Goal: Task Accomplishment & Management: Use online tool/utility

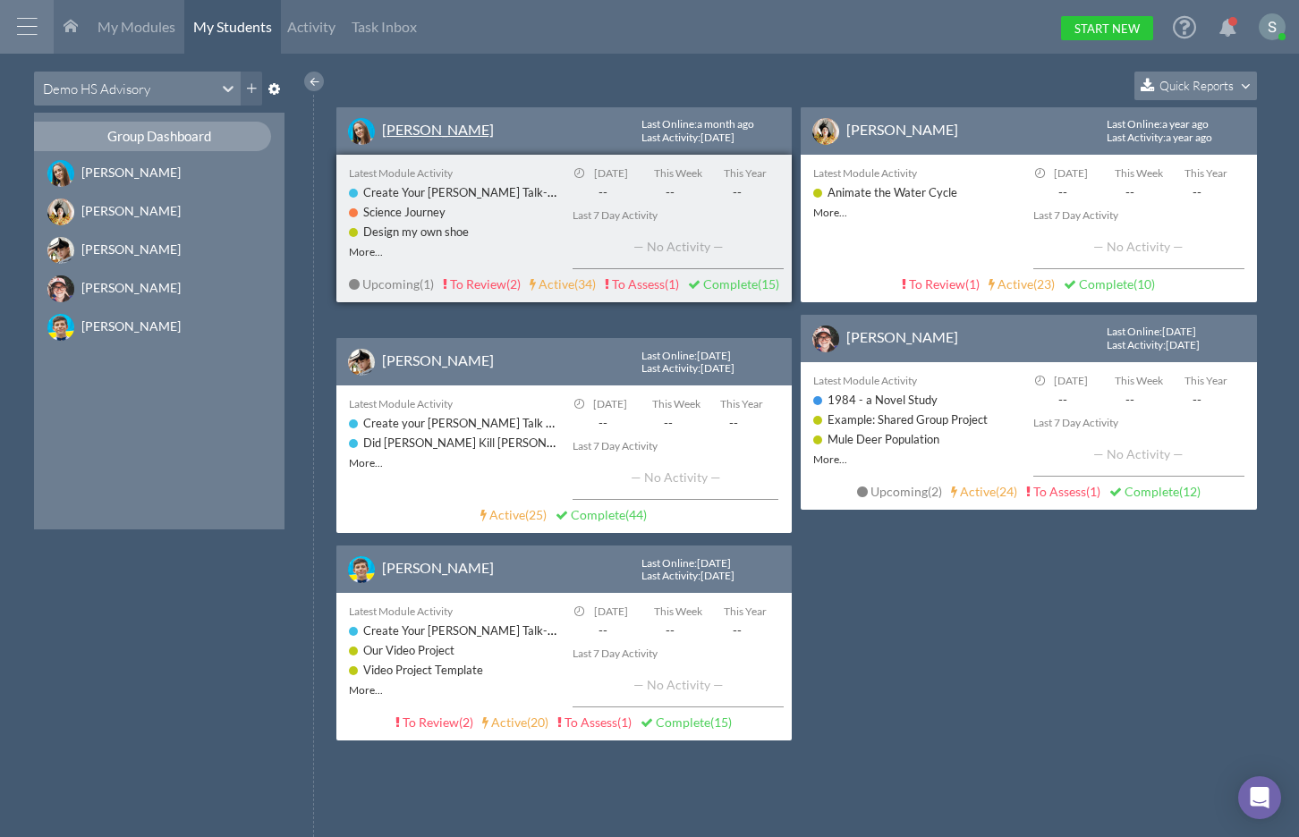
click at [409, 133] on link "[PERSON_NAME]" at bounding box center [438, 129] width 112 height 17
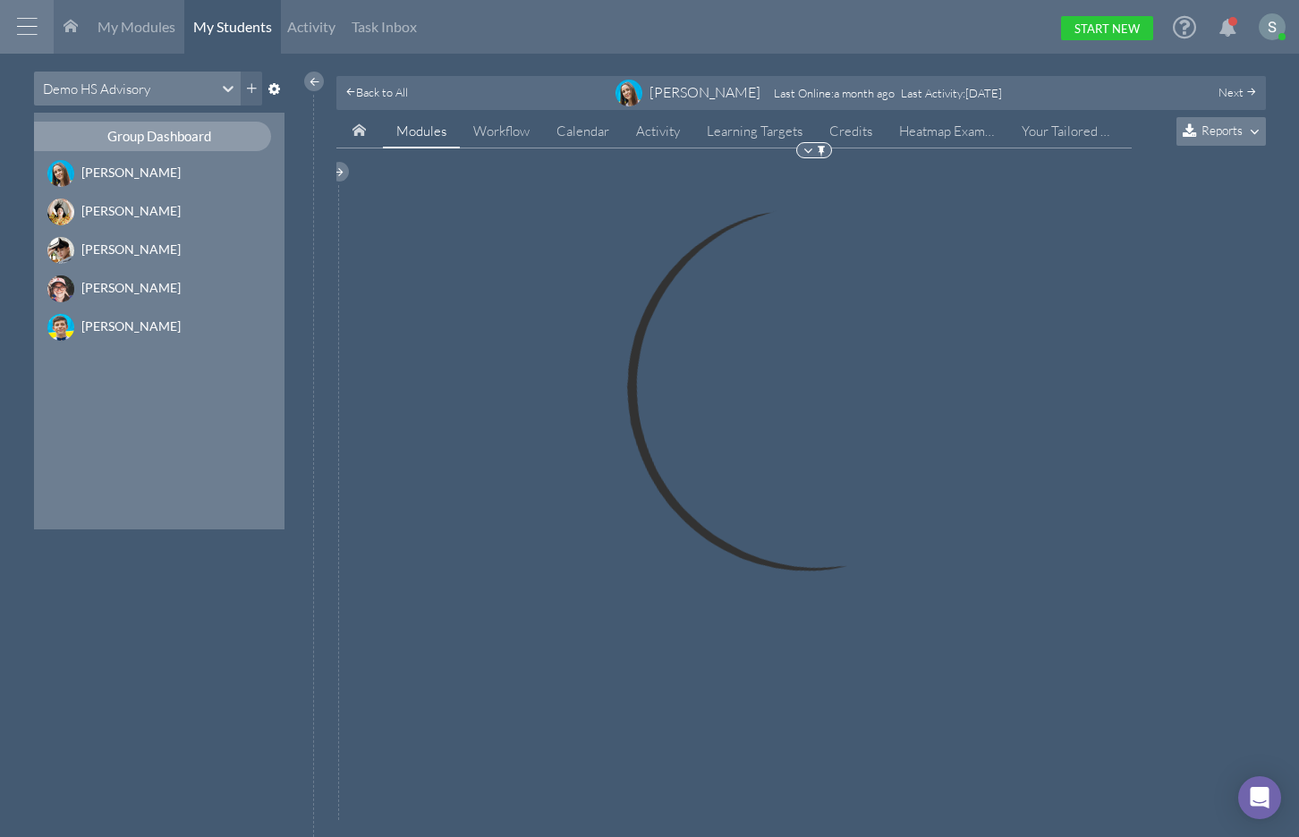
click at [1199, 134] on icon at bounding box center [1192, 131] width 19 height 16
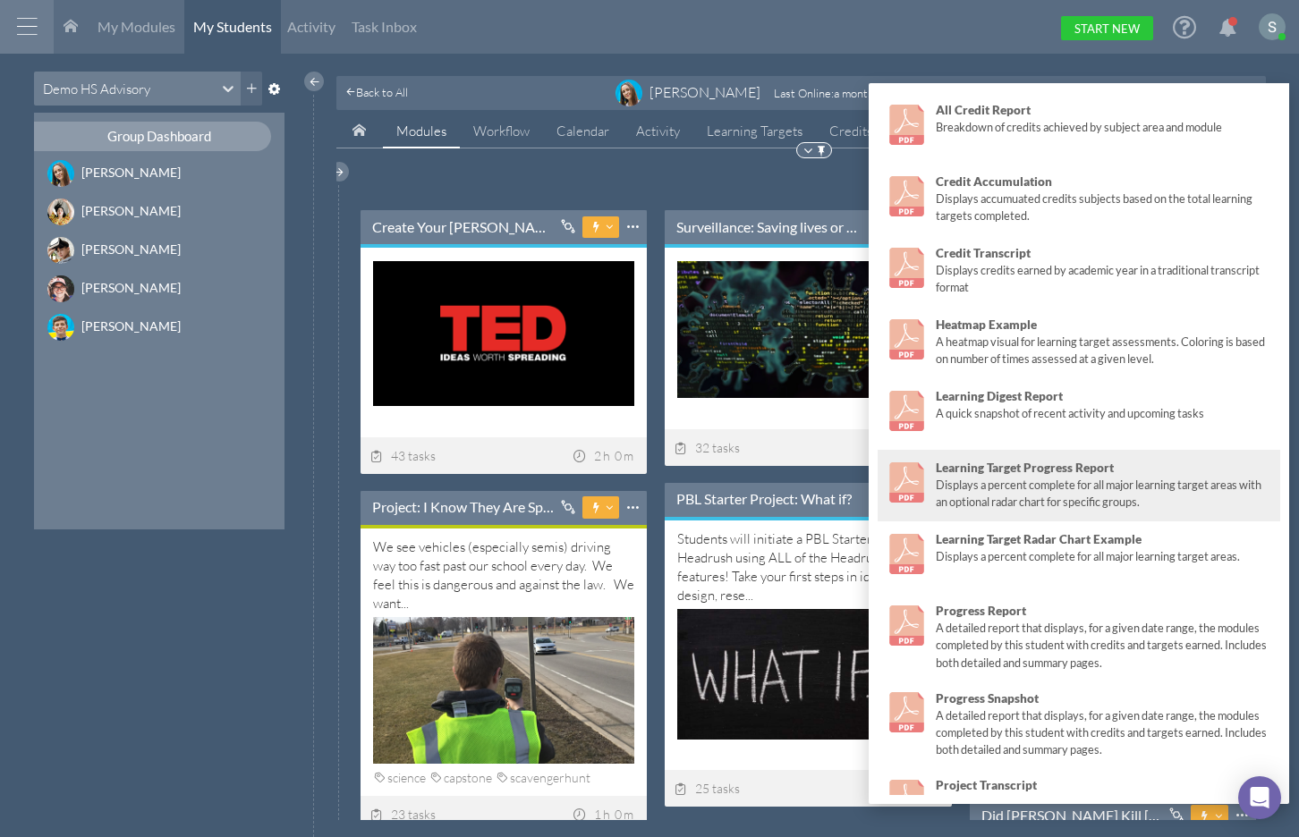
click at [1038, 474] on strong "Learning Target Progress Report" at bounding box center [1025, 468] width 178 height 14
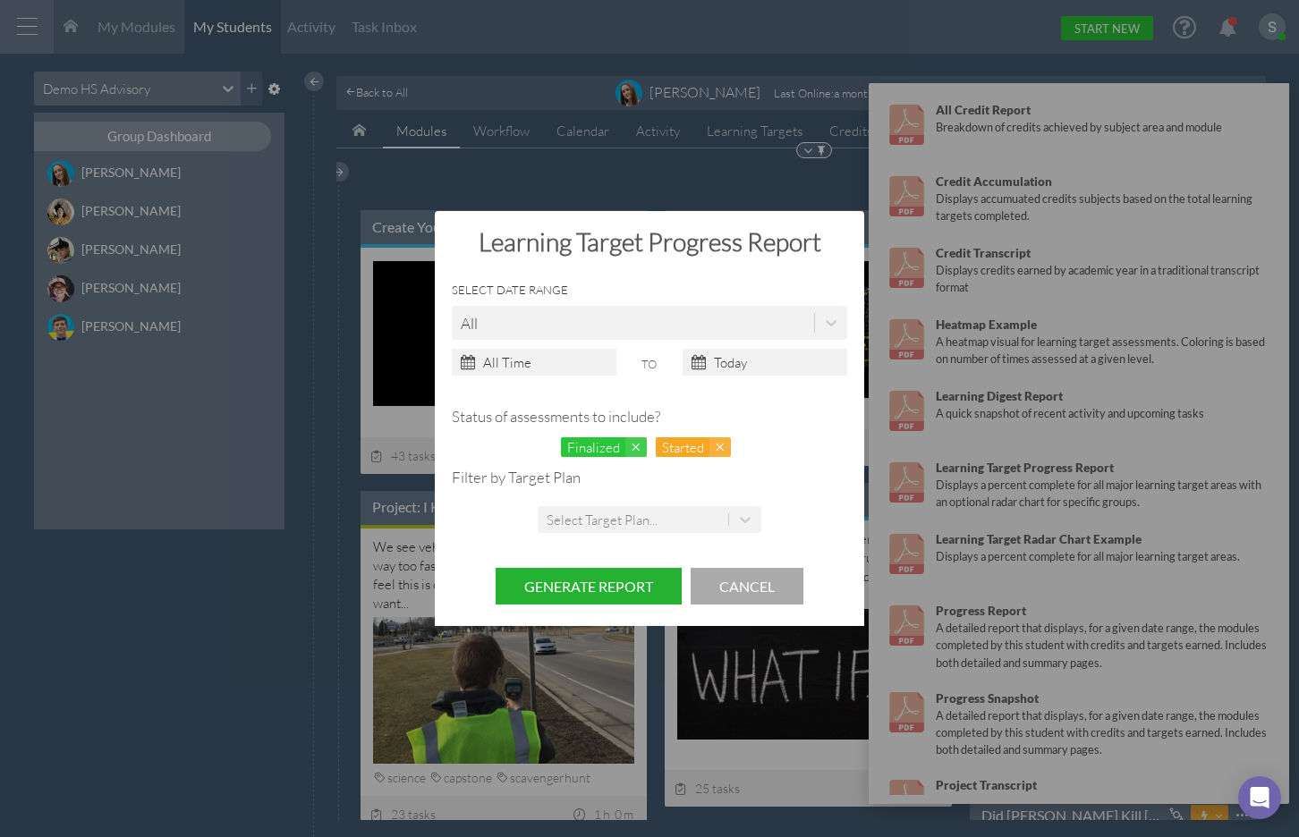
click at [629, 589] on button "Generate Report" at bounding box center [589, 586] width 186 height 37
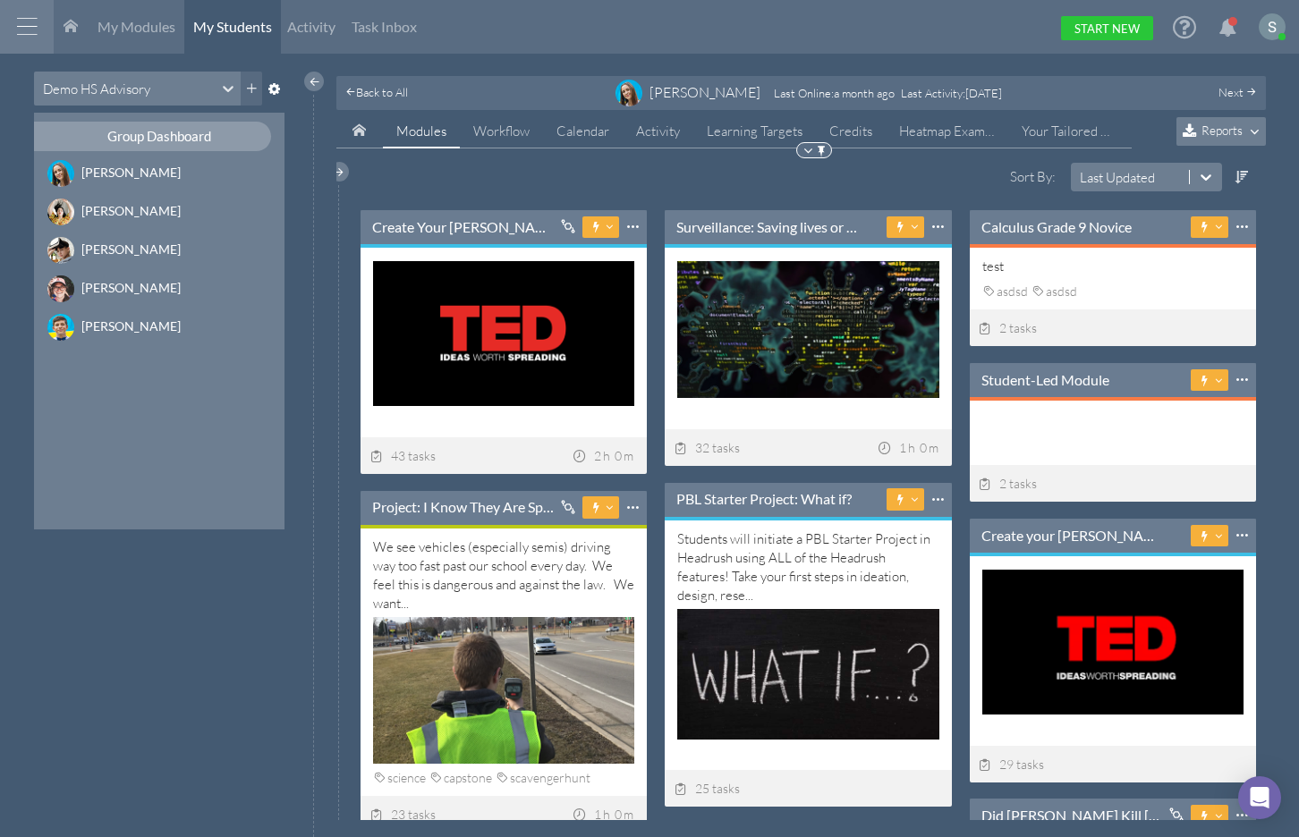
click at [1211, 129] on span "Reports" at bounding box center [1222, 130] width 41 height 15
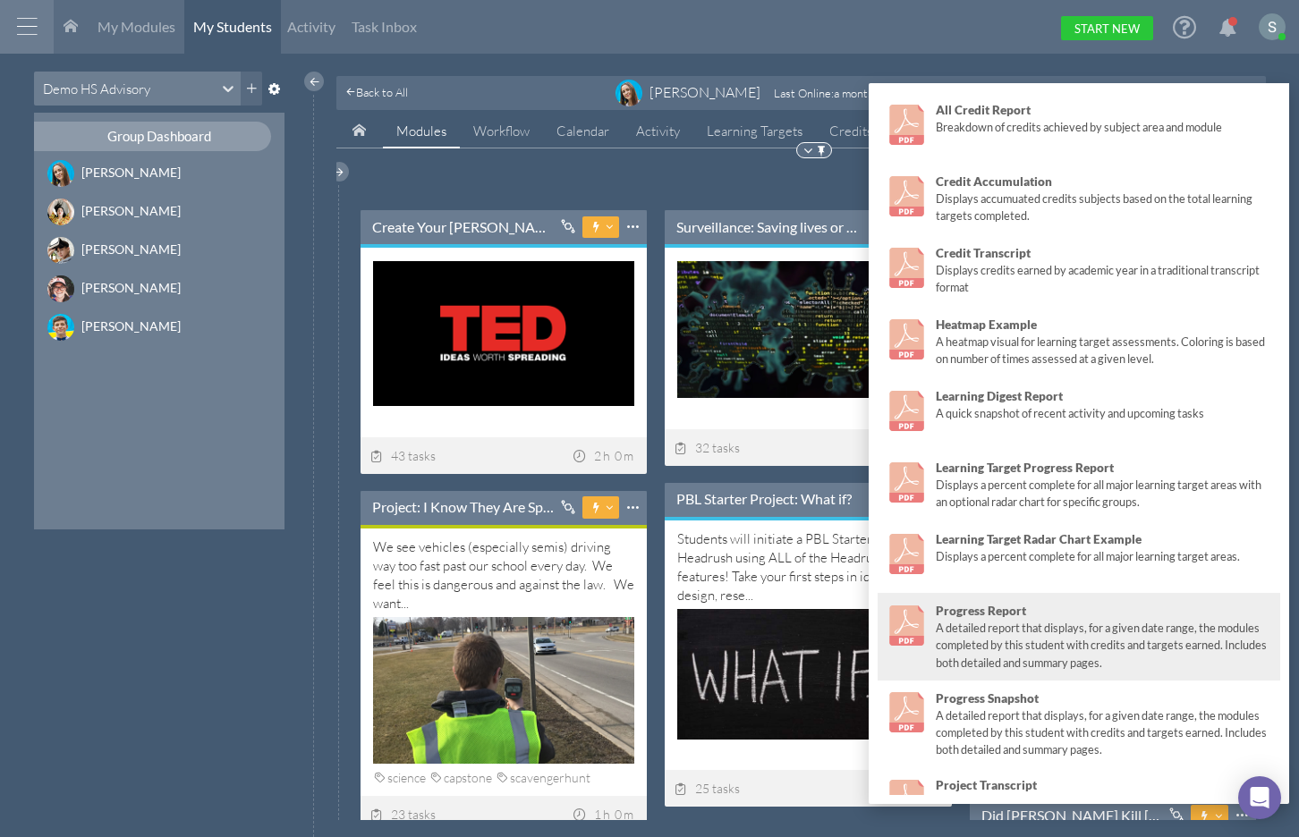
click at [1086, 623] on div "A detailed report that displays, for a given date range, the modules completed …" at bounding box center [1104, 645] width 336 height 51
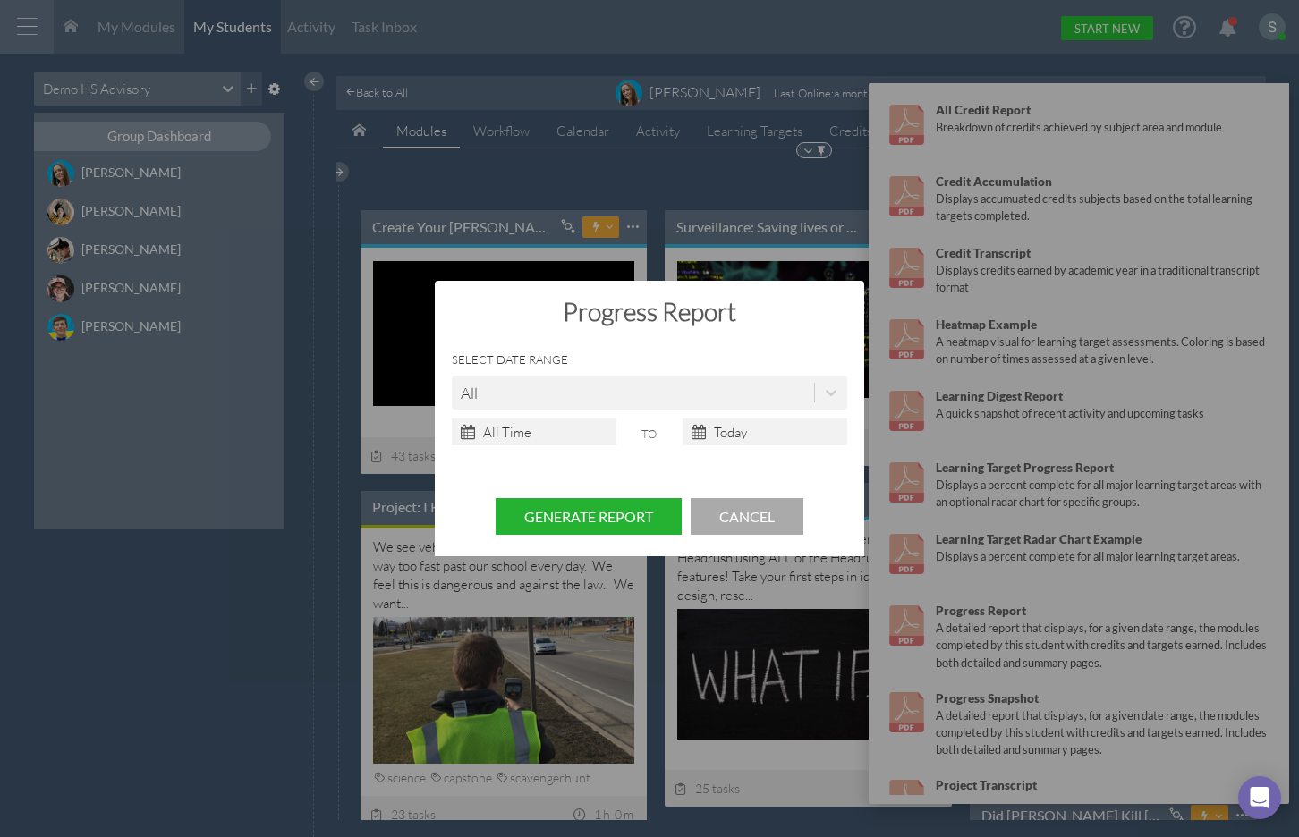
click at [588, 505] on button "Generate Report" at bounding box center [589, 516] width 186 height 37
